Goal: Task Accomplishment & Management: Complete application form

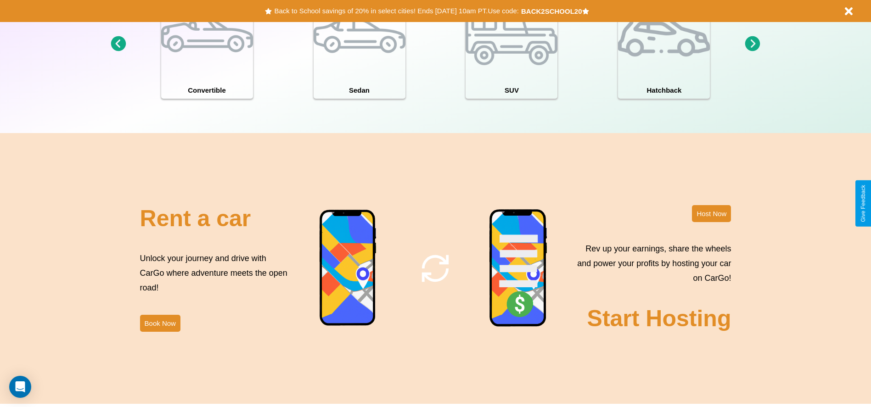
scroll to position [1001, 0]
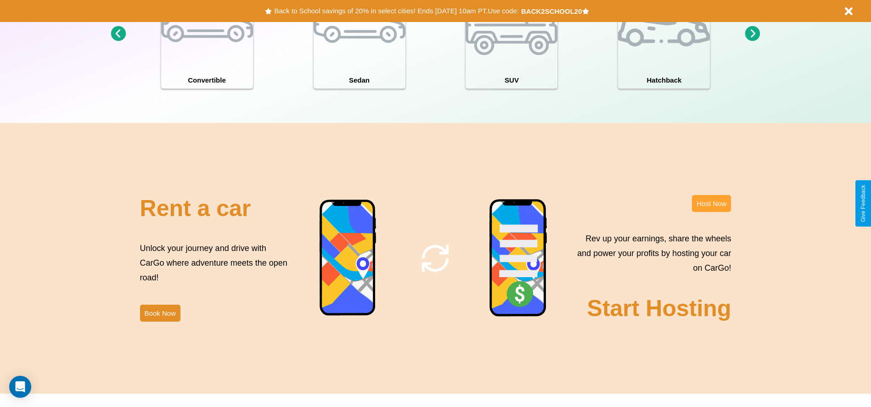
click at [711, 203] on button "Host Now" at bounding box center [711, 203] width 39 height 17
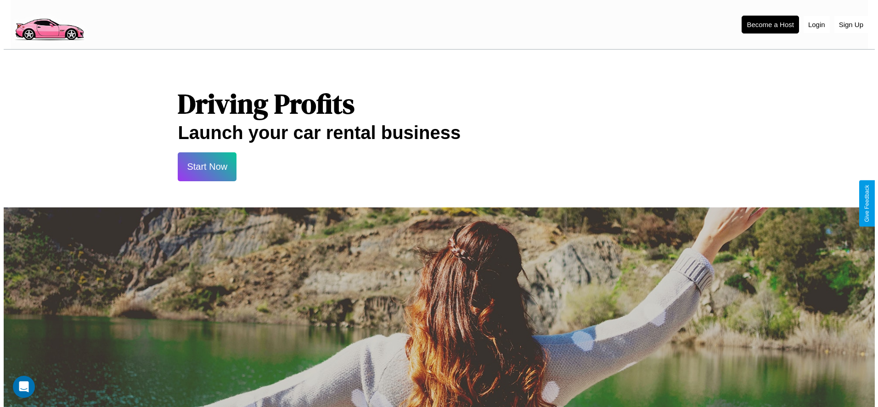
scroll to position [902, 0]
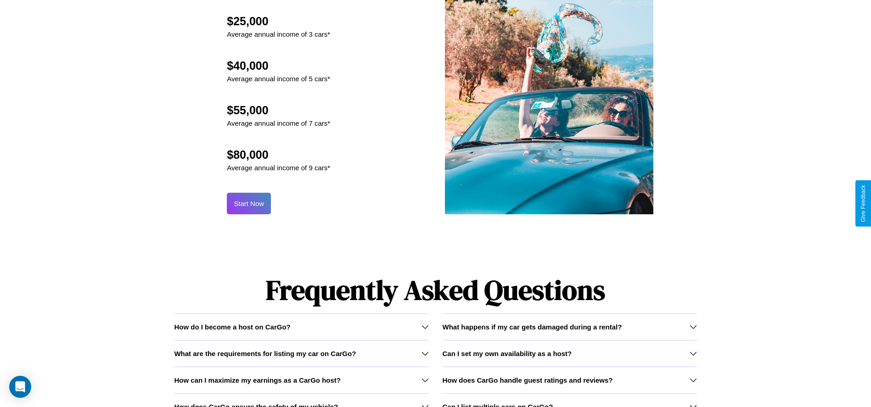
click at [249, 203] on button "Start Now" at bounding box center [249, 204] width 44 height 22
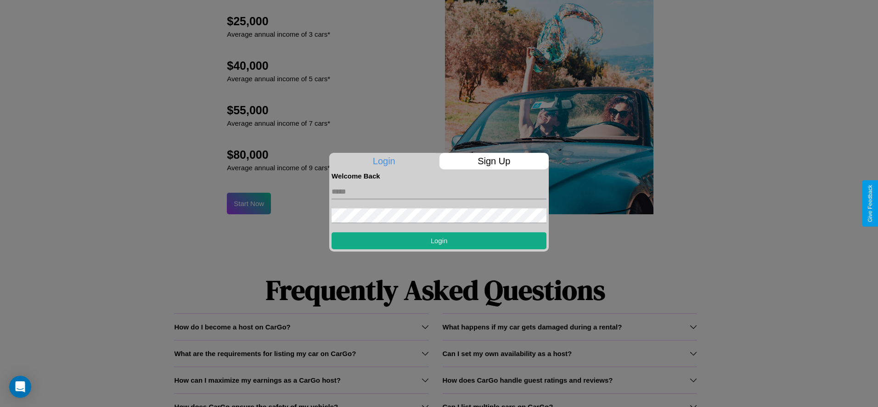
click at [439, 191] on input "text" at bounding box center [438, 192] width 215 height 15
type input "**********"
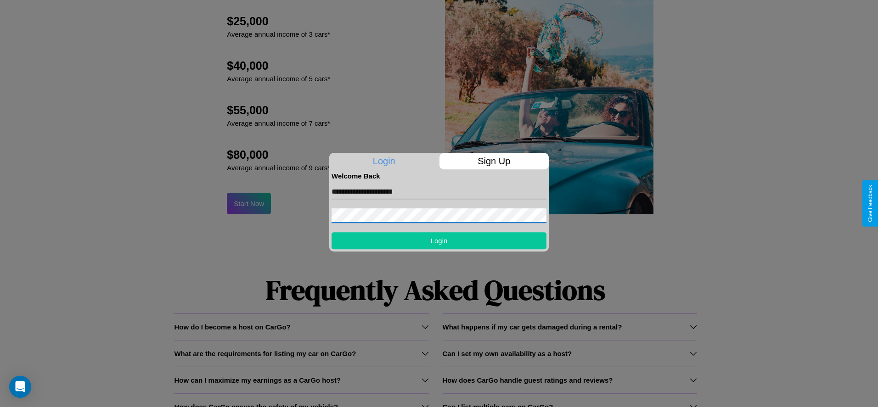
click at [439, 241] on button "Login" at bounding box center [438, 240] width 215 height 17
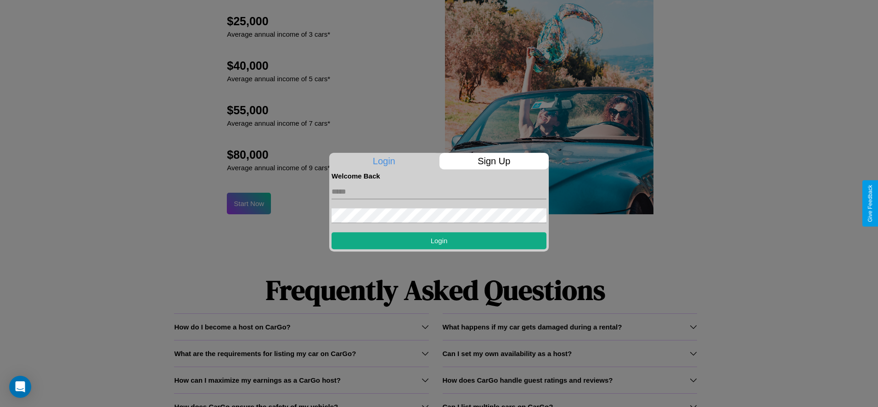
scroll to position [0, 0]
